Goal: Task Accomplishment & Management: Manage account settings

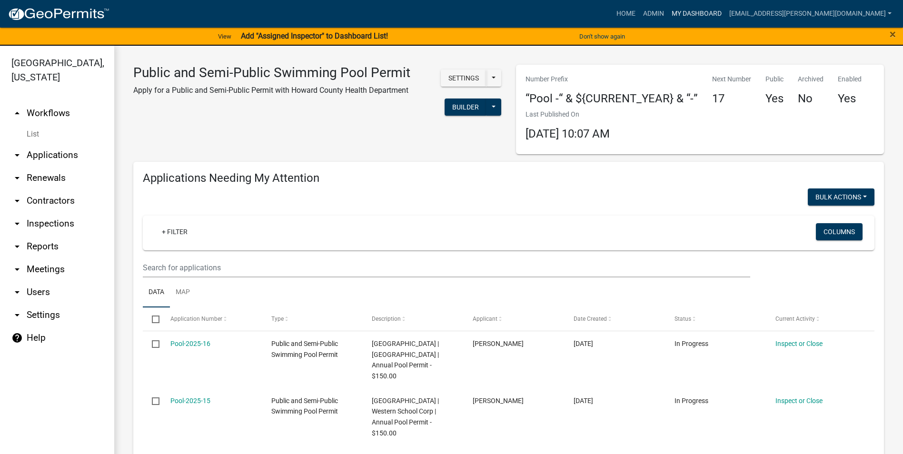
scroll to position [95, 0]
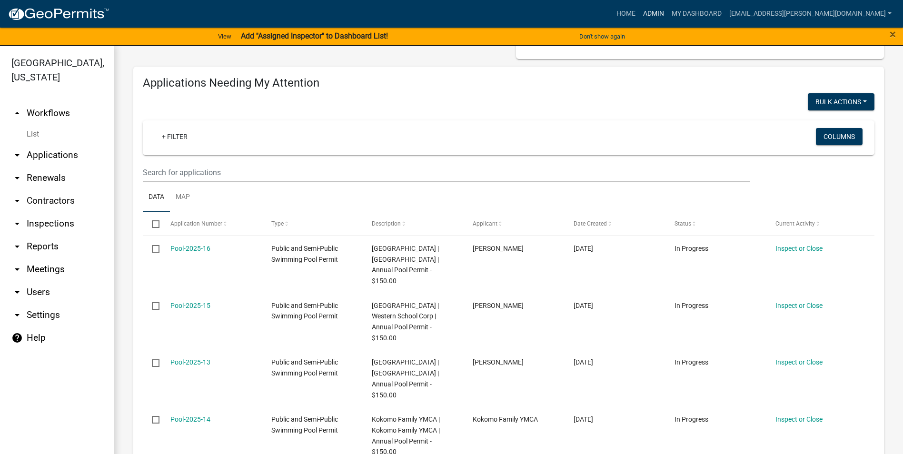
click at [668, 13] on link "Admin" at bounding box center [653, 14] width 29 height 18
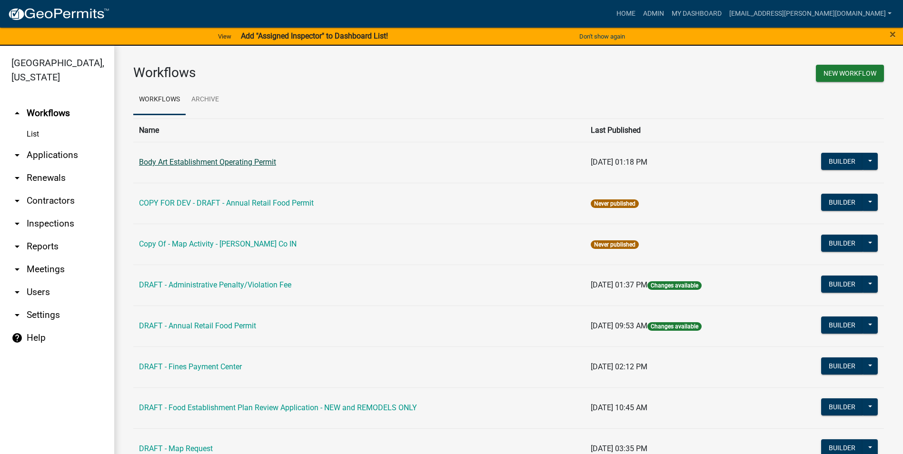
click at [252, 162] on link "Body Art Establishment Operating Permit" at bounding box center [207, 162] width 137 height 9
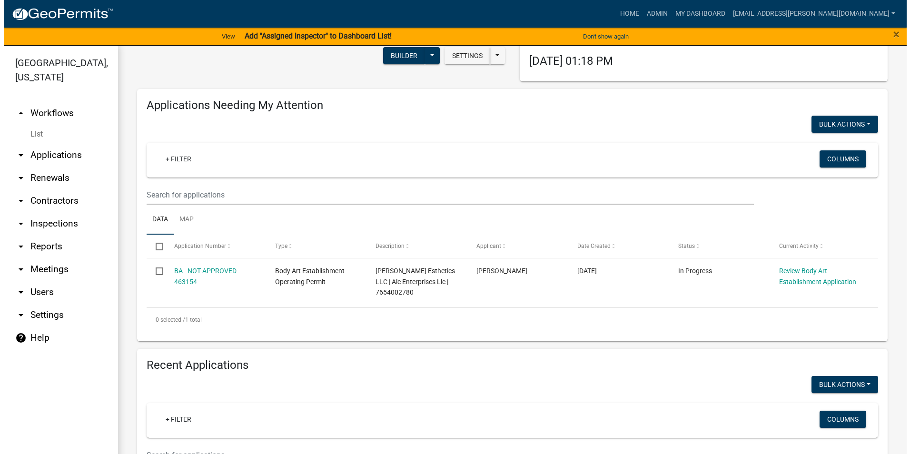
scroll to position [95, 0]
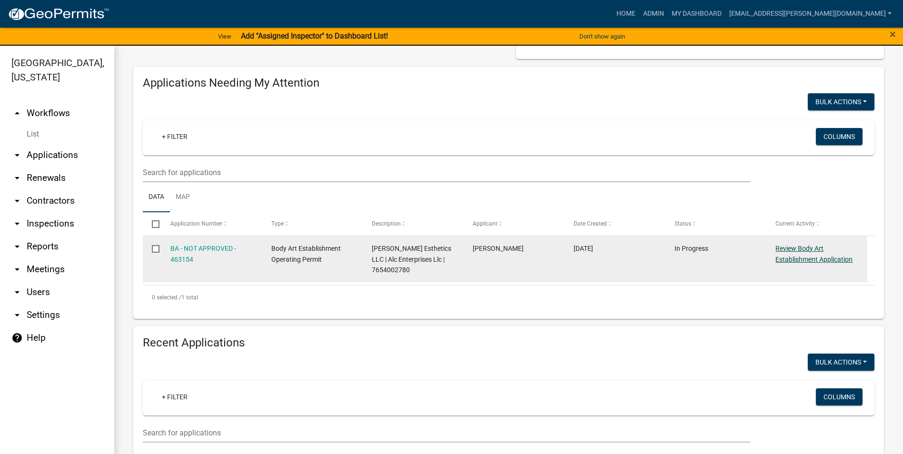
click at [807, 262] on link "Review Body Art Establishment Application" at bounding box center [813, 254] width 77 height 19
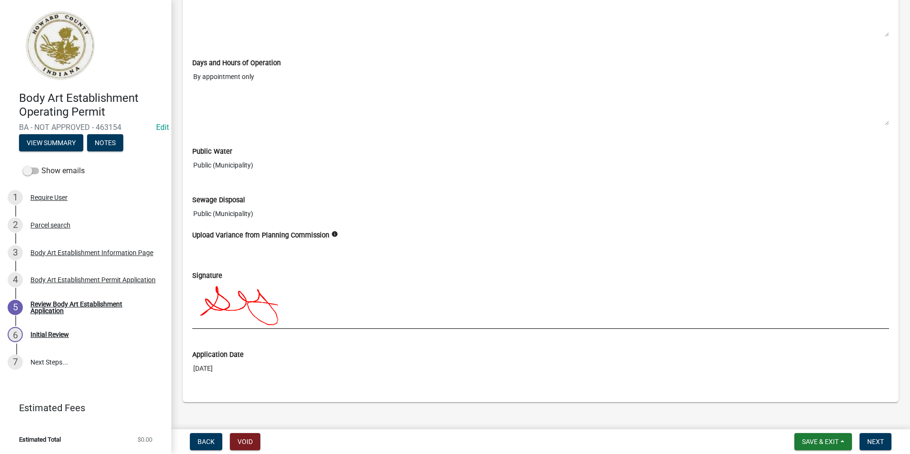
scroll to position [1013, 0]
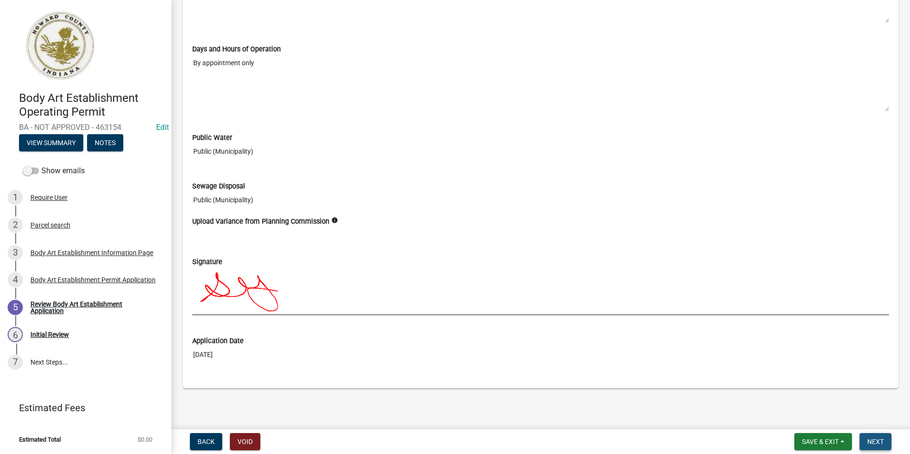
click at [873, 444] on span "Next" at bounding box center [875, 442] width 17 height 8
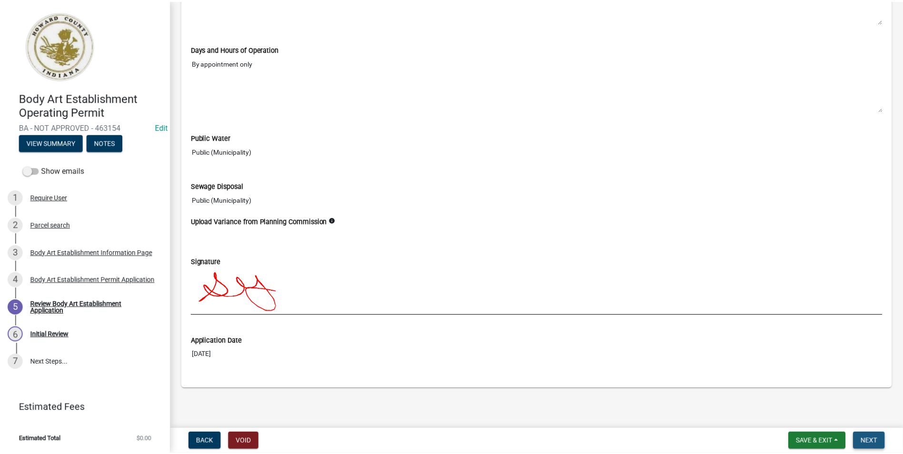
scroll to position [0, 0]
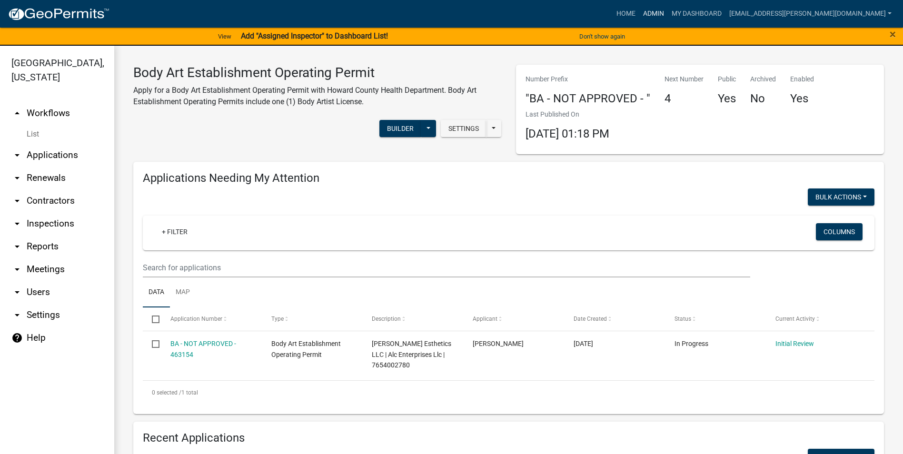
click at [668, 19] on link "Admin" at bounding box center [653, 14] width 29 height 18
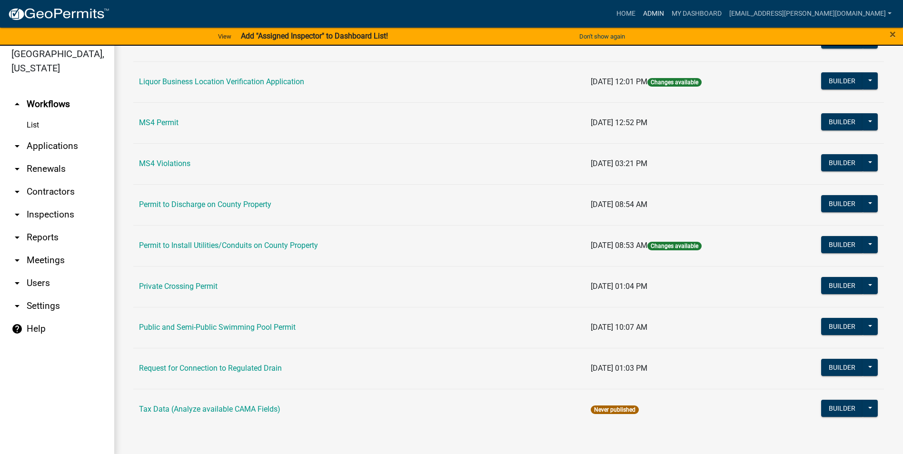
scroll to position [11, 0]
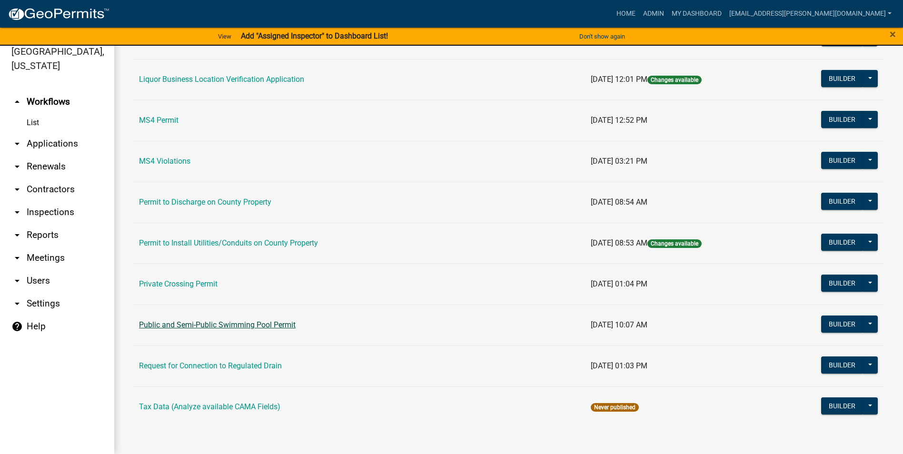
click at [199, 321] on link "Public and Semi-Public Swimming Pool Permit" at bounding box center [217, 324] width 157 height 9
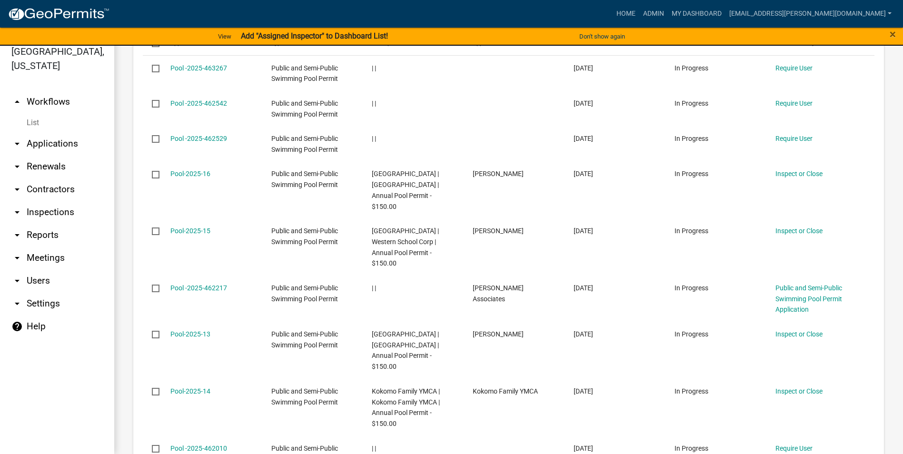
scroll to position [857, 0]
click at [668, 10] on link "Admin" at bounding box center [653, 14] width 29 height 18
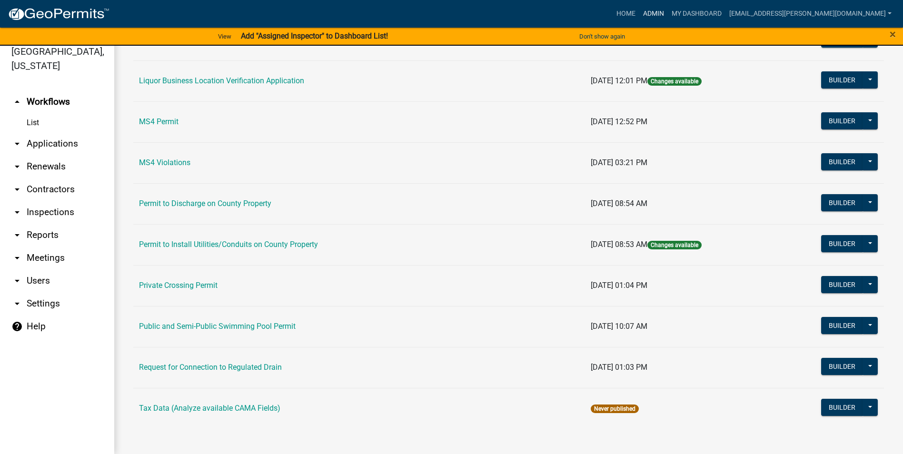
scroll to position [767, 0]
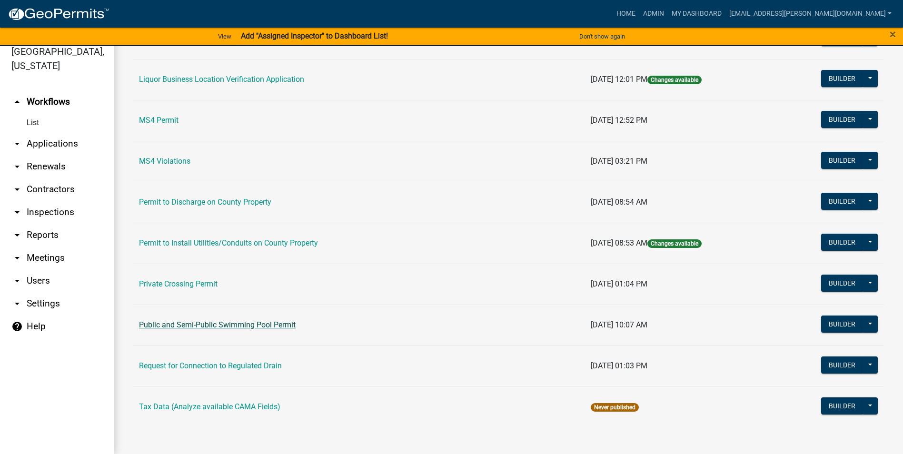
click at [271, 323] on link "Public and Semi-Public Swimming Pool Permit" at bounding box center [217, 324] width 157 height 9
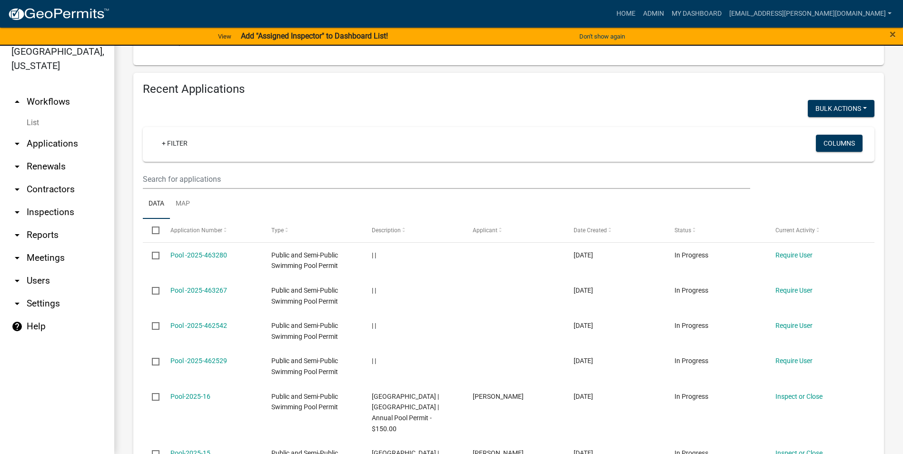
scroll to position [714, 0]
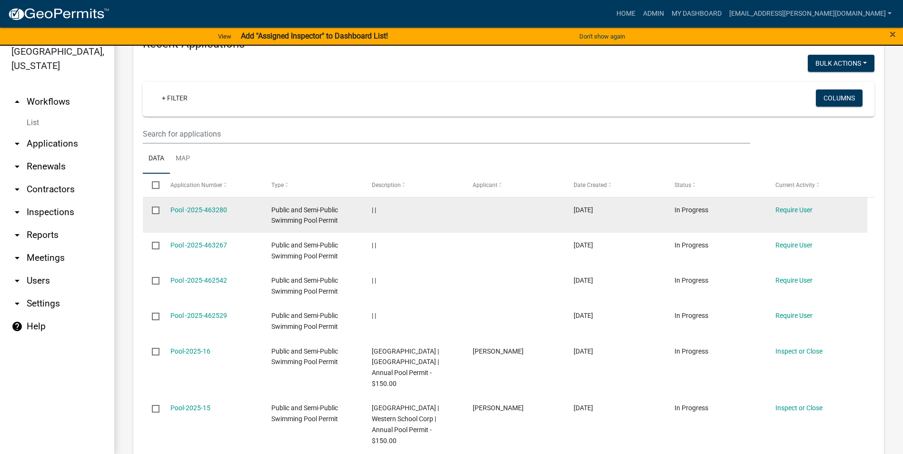
click at [325, 222] on span "Public and Semi-Public Swimming Pool Permit" at bounding box center [304, 215] width 67 height 19
click at [171, 227] on datatable-body-cell "Pool -2025-463280" at bounding box center [211, 214] width 101 height 35
click at [209, 215] on datatable-body-cell "Pool -2025-463280" at bounding box center [211, 214] width 101 height 35
click at [211, 214] on link "Pool -2025-463280" at bounding box center [198, 210] width 57 height 8
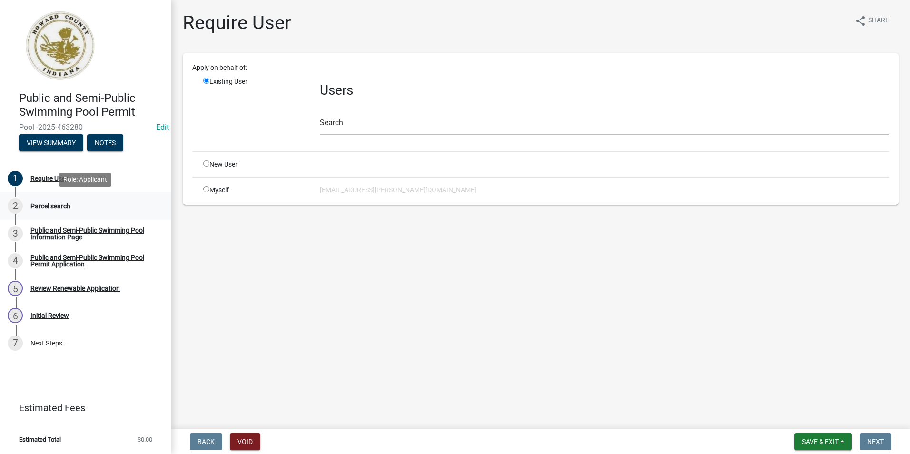
click at [68, 204] on div "Parcel search" at bounding box center [50, 206] width 40 height 7
click at [57, 203] on div "Parcel search" at bounding box center [50, 206] width 40 height 7
click at [54, 224] on link "3 Public and Semi-Public Swimming Pool Information Page" at bounding box center [85, 234] width 171 height 28
click at [53, 230] on div "Public and Semi-Public Swimming Pool Information Page" at bounding box center [93, 233] width 126 height 13
